Goal: Navigation & Orientation: Find specific page/section

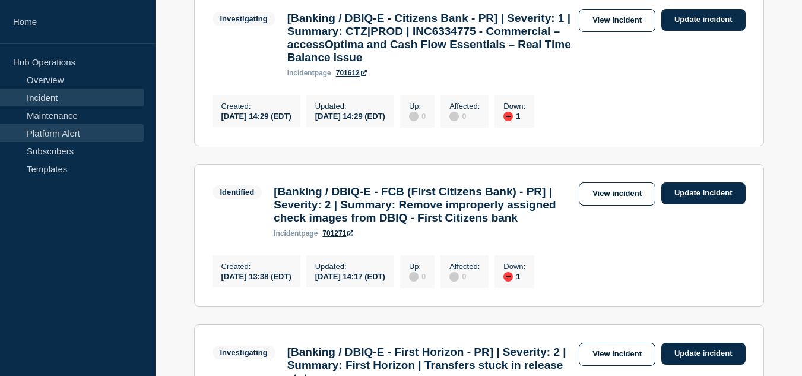
scroll to position [415, 0]
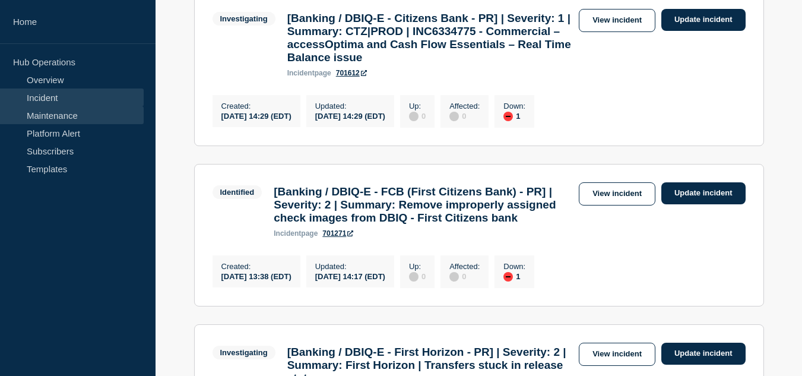
click at [82, 113] on link "Maintenance" at bounding box center [72, 115] width 144 height 18
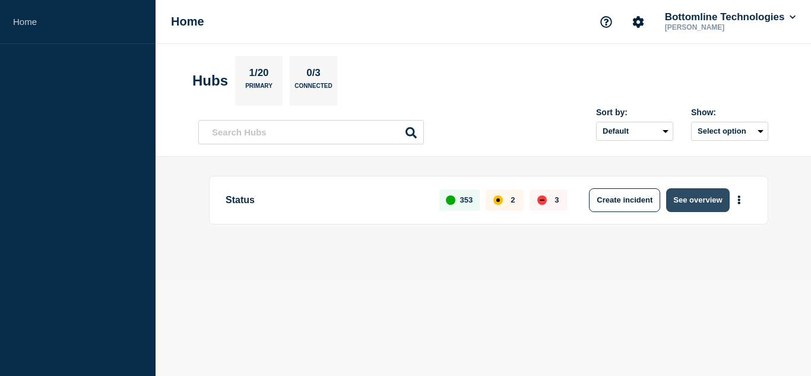
click at [696, 207] on button "See overview" at bounding box center [697, 200] width 63 height 24
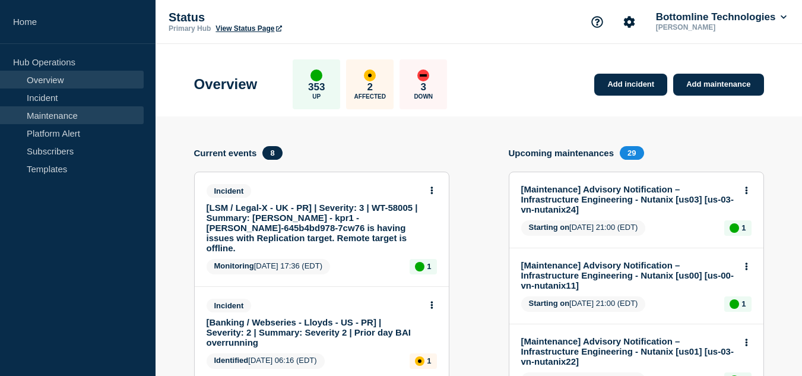
click at [72, 113] on link "Maintenance" at bounding box center [72, 115] width 144 height 18
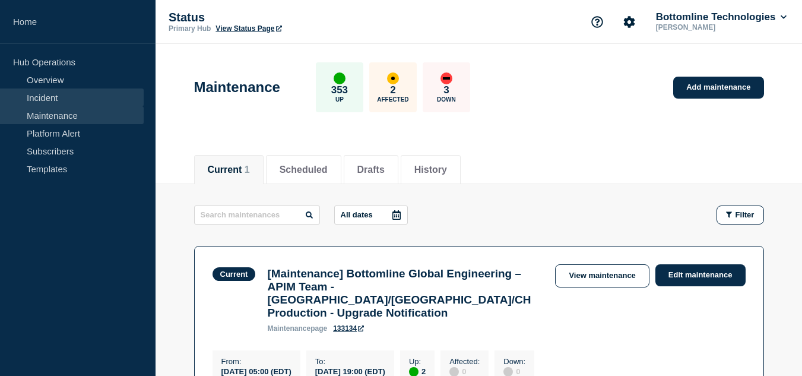
click at [66, 99] on link "Incident" at bounding box center [72, 97] width 144 height 18
